Goal: Information Seeking & Learning: Learn about a topic

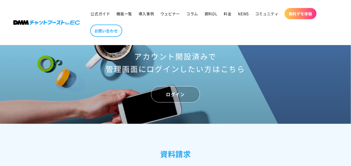
scroll to position [2190, 0]
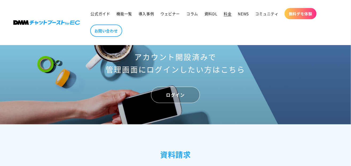
click at [226, 14] on span "料金" at bounding box center [228, 13] width 8 height 5
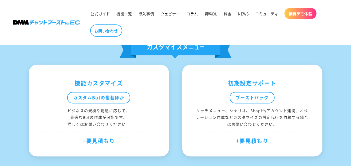
scroll to position [314, 0]
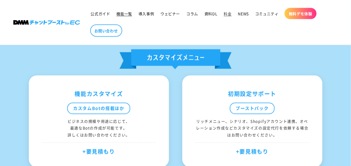
click at [127, 13] on span "機能一覧" at bounding box center [124, 13] width 15 height 5
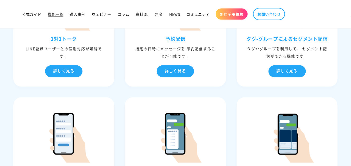
scroll to position [348, 0]
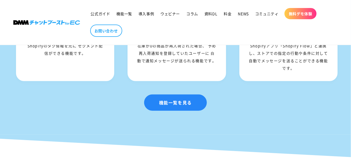
scroll to position [790, 0]
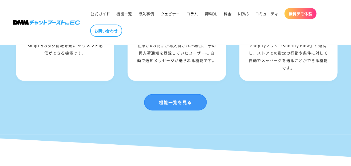
click at [186, 109] on link "機能一覧を見る" at bounding box center [175, 102] width 63 height 16
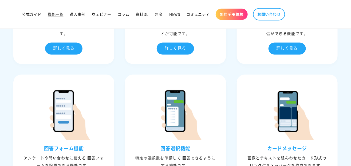
scroll to position [372, 0]
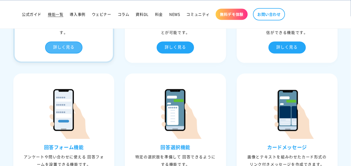
click at [63, 48] on div "詳しく見る" at bounding box center [63, 47] width 37 height 12
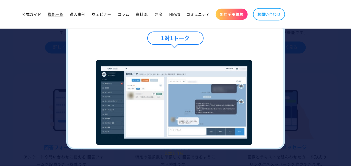
click at [251, 48] on div "1対1トーク" at bounding box center [175, 44] width 189 height 24
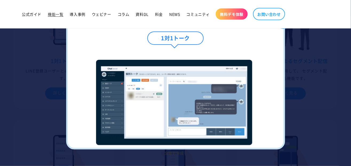
scroll to position [325, 0]
click at [305, 79] on div at bounding box center [175, 83] width 351 height 166
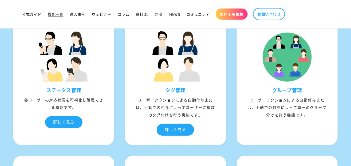
scroll to position [952, 0]
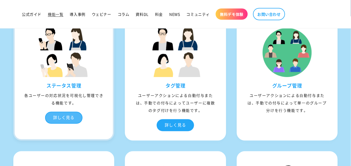
click at [72, 116] on div "詳しく見る" at bounding box center [63, 118] width 37 height 12
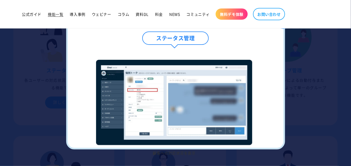
scroll to position [975, 0]
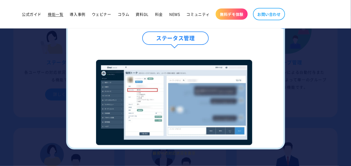
click at [294, 99] on div at bounding box center [175, 83] width 351 height 166
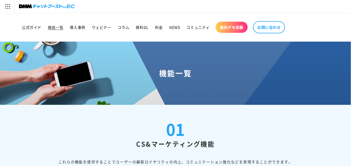
scroll to position [0, 0]
click at [143, 28] on span "資料DL" at bounding box center [142, 27] width 13 height 5
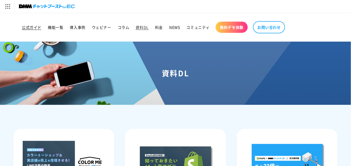
click at [33, 25] on span "公式ガイド" at bounding box center [31, 27] width 19 height 5
